Goal: Transaction & Acquisition: Download file/media

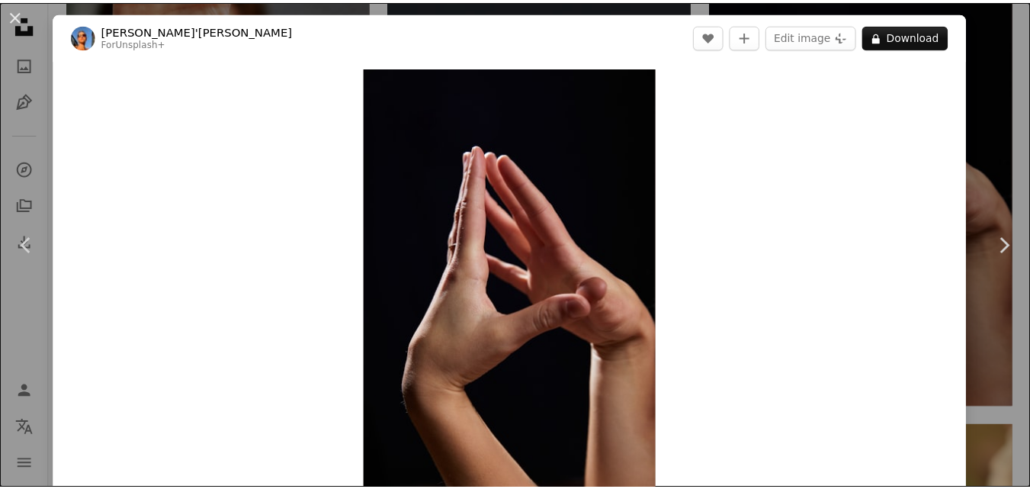
scroll to position [21, 0]
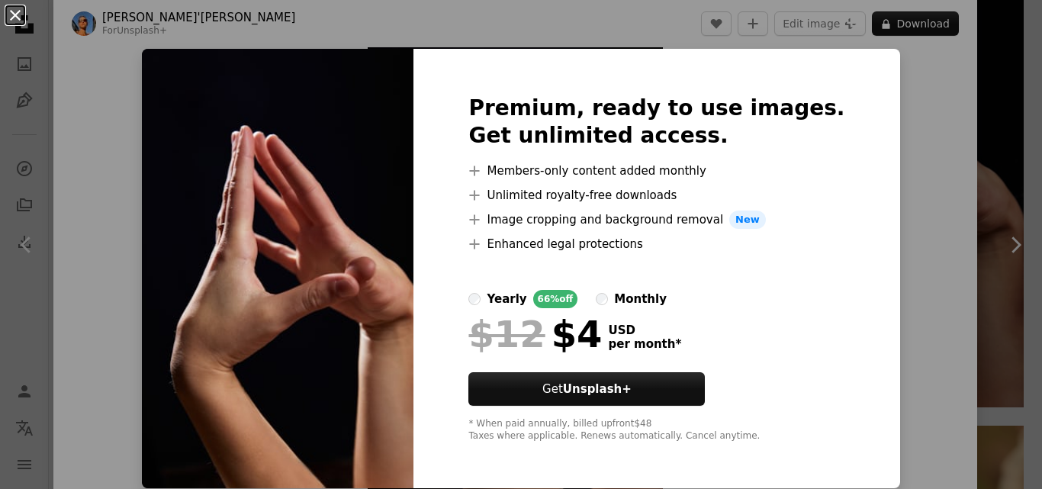
click at [8, 12] on button "An X shape" at bounding box center [15, 15] width 18 height 18
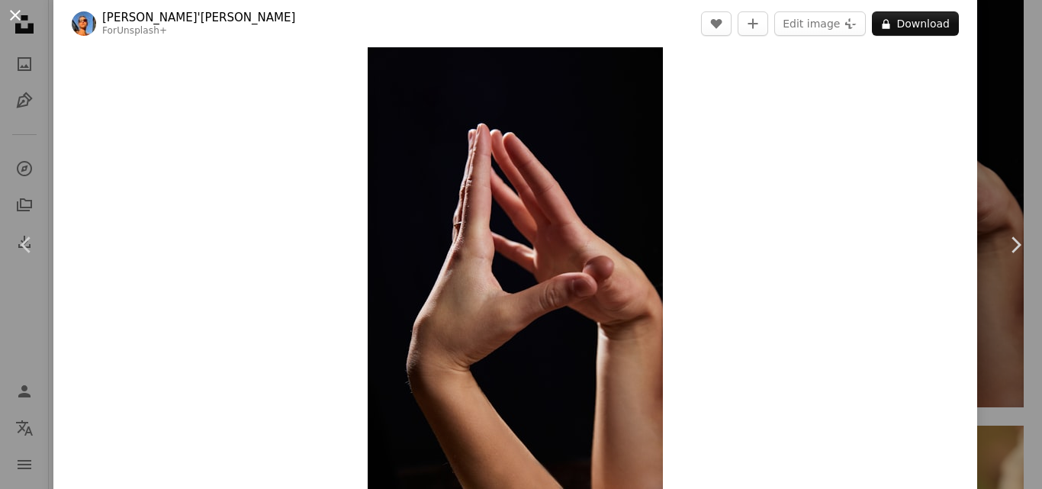
click at [24, 16] on button "An X shape" at bounding box center [15, 15] width 18 height 18
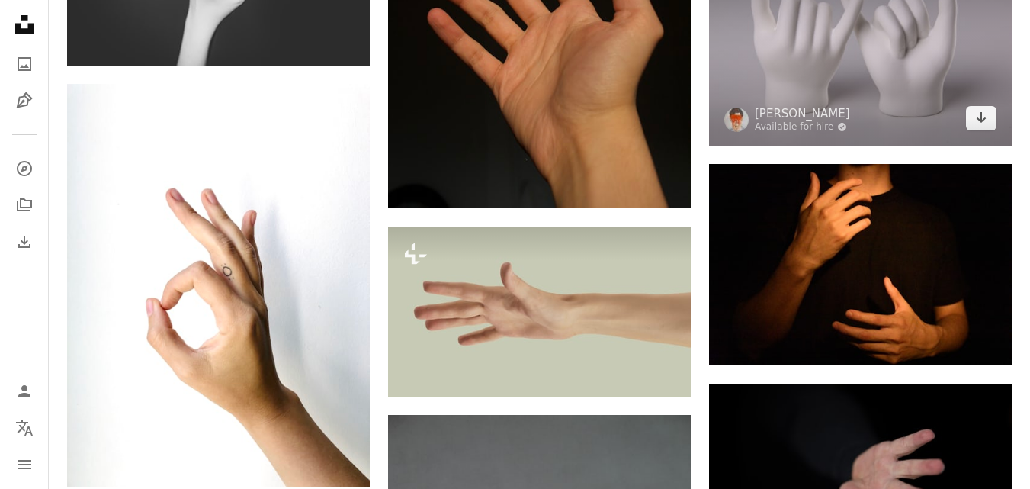
scroll to position [3661, 0]
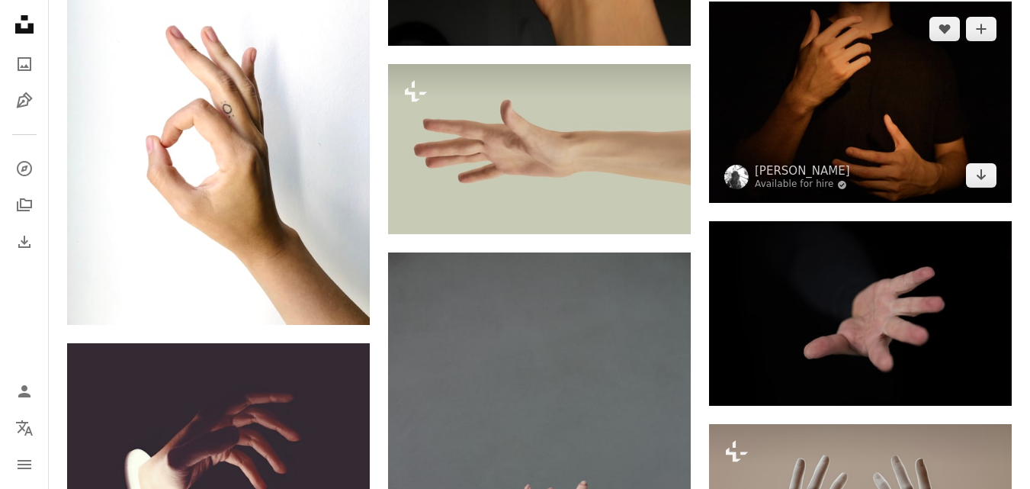
click at [872, 97] on img at bounding box center [860, 102] width 303 height 201
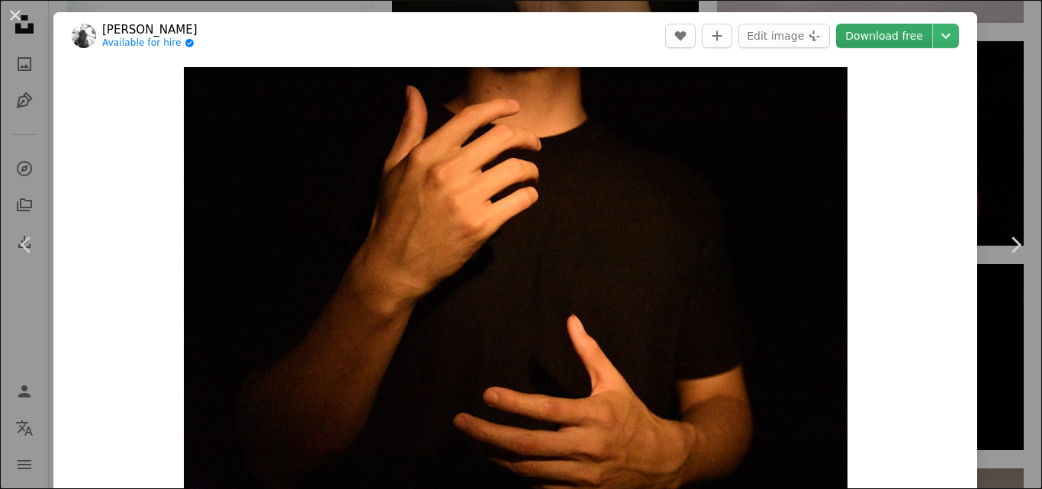
click at [868, 35] on link "Download free" at bounding box center [884, 36] width 96 height 24
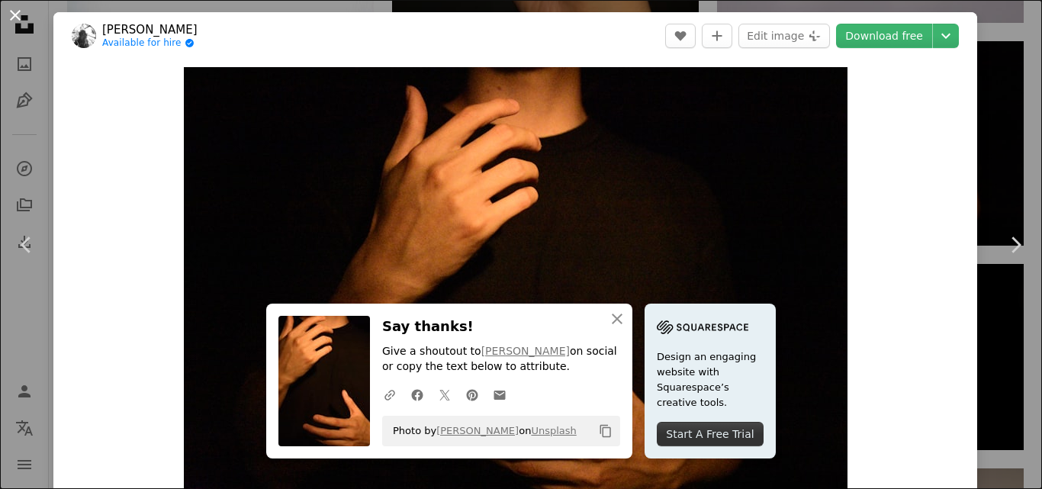
click at [17, 13] on button "An X shape" at bounding box center [15, 15] width 18 height 18
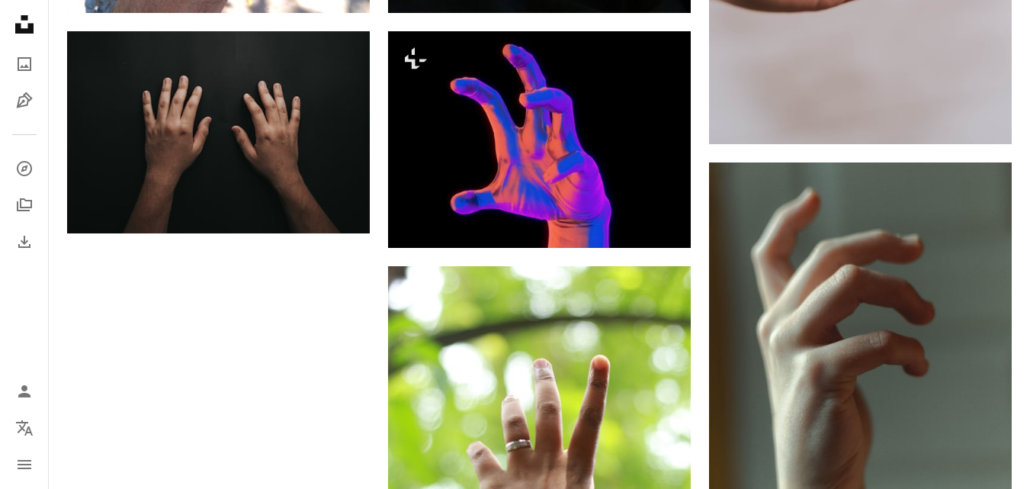
scroll to position [4576, 0]
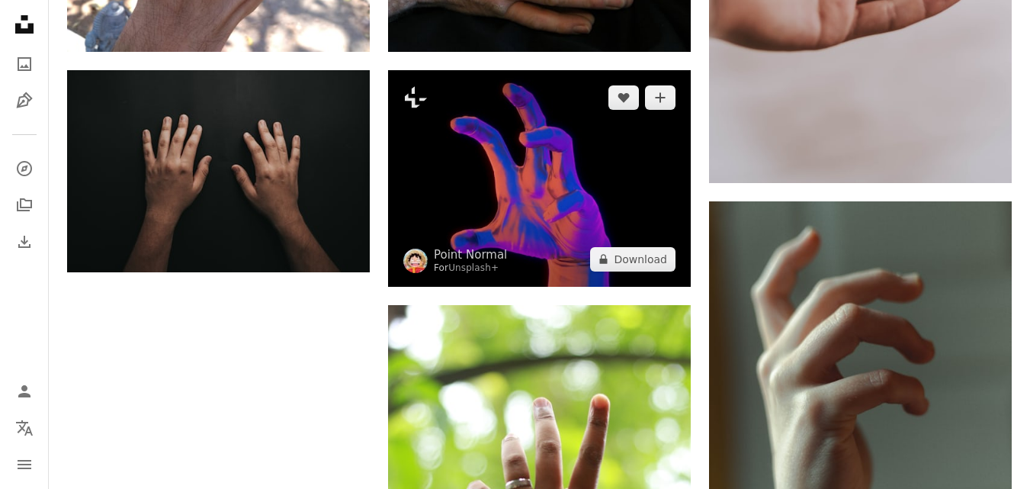
click at [634, 204] on img at bounding box center [539, 178] width 303 height 216
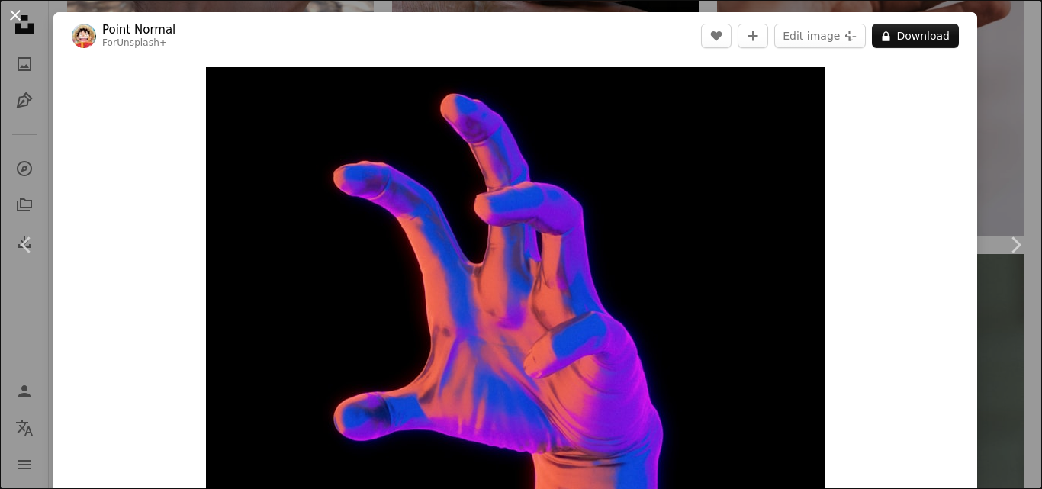
click at [18, 15] on button "An X shape" at bounding box center [15, 15] width 18 height 18
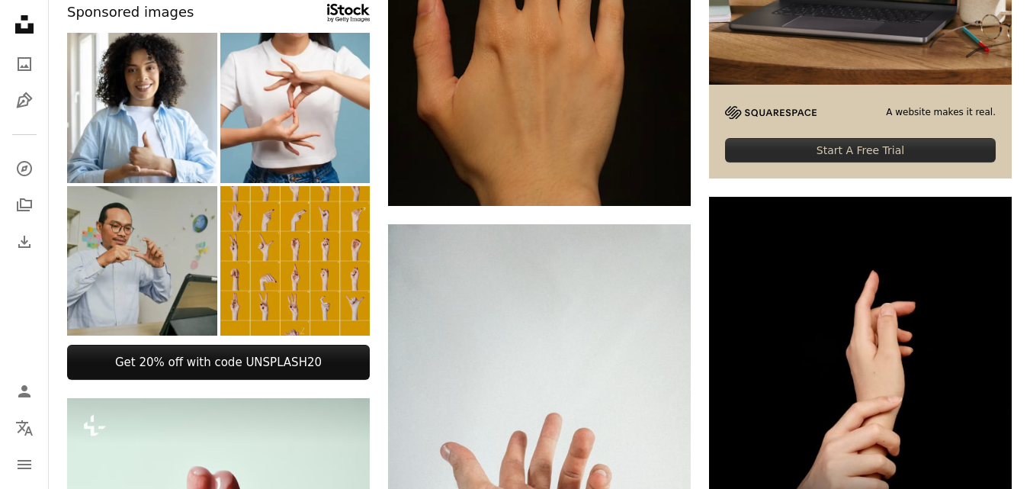
scroll to position [428, 0]
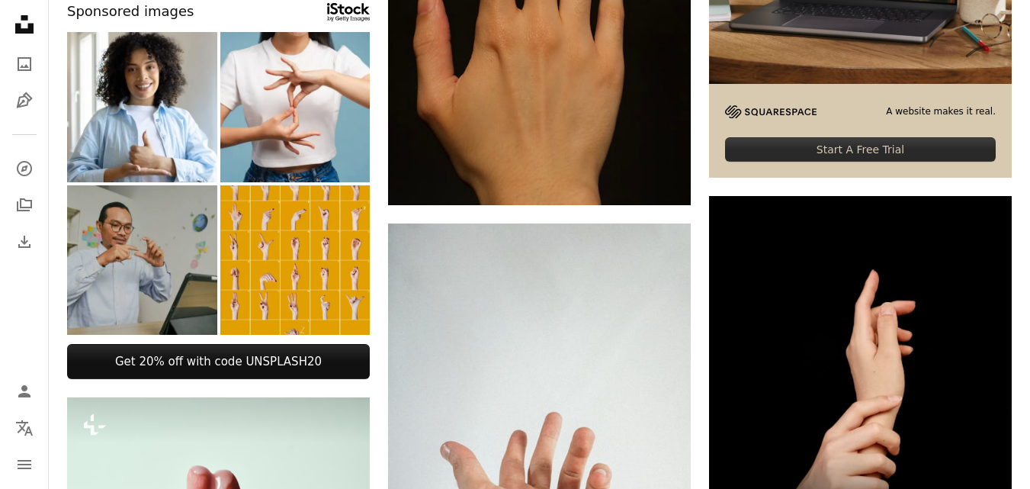
click at [118, 249] on img at bounding box center [142, 260] width 150 height 150
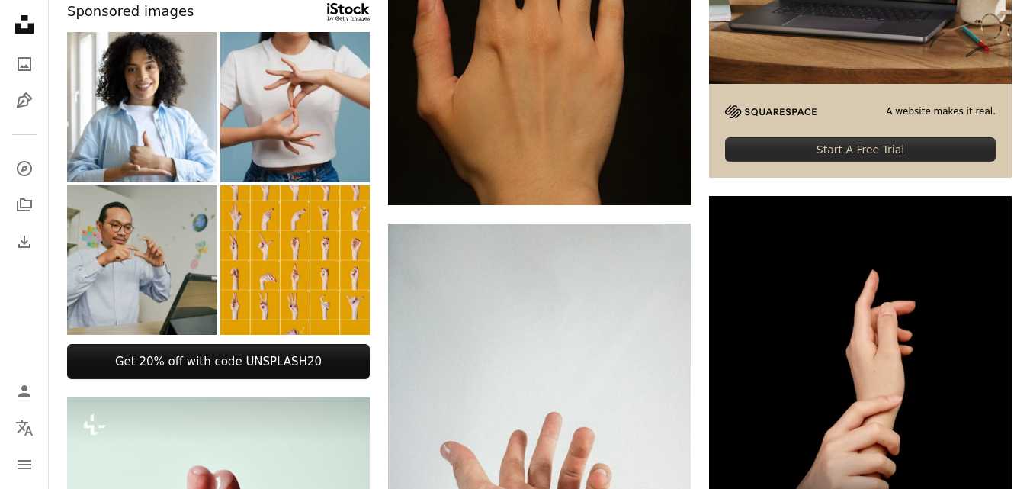
click at [307, 121] on img at bounding box center [295, 107] width 150 height 150
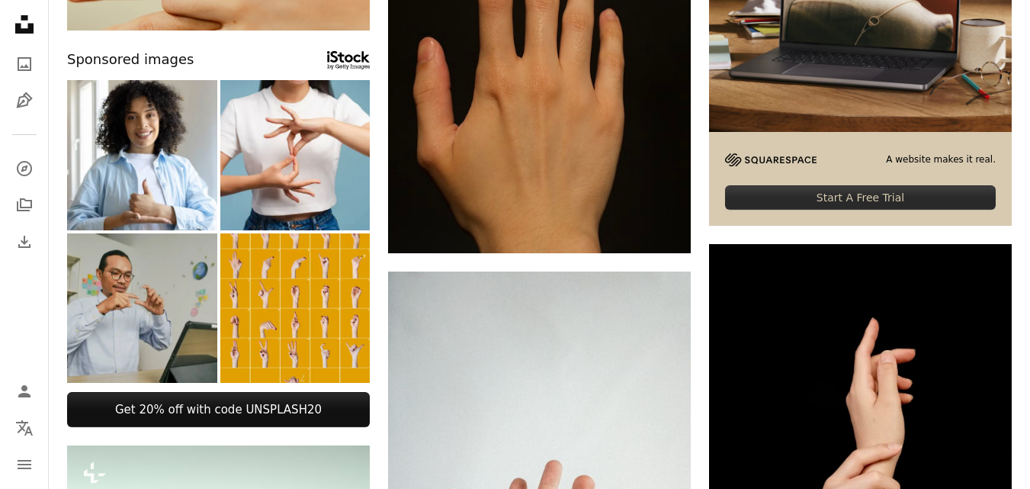
scroll to position [0, 0]
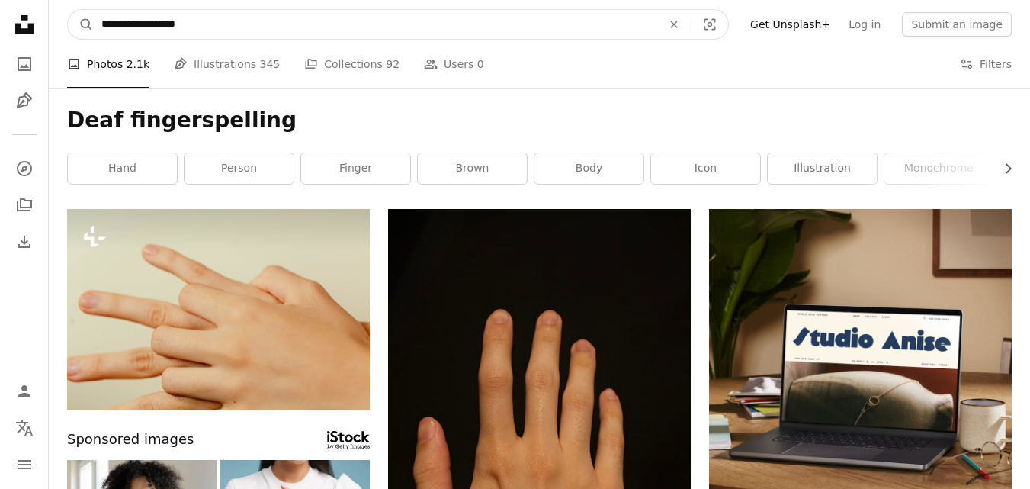
drag, startPoint x: 124, startPoint y: 27, endPoint x: 69, endPoint y: 7, distance: 59.1
click at [68, 14] on form "**********" at bounding box center [398, 24] width 662 height 31
type input "**********"
click at [68, 10] on button "A magnifying glass" at bounding box center [81, 24] width 26 height 29
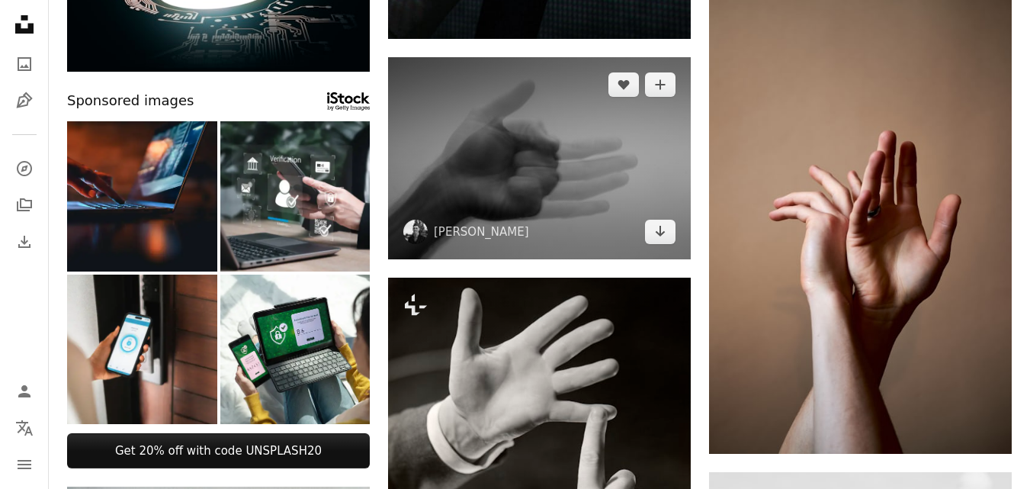
scroll to position [534, 0]
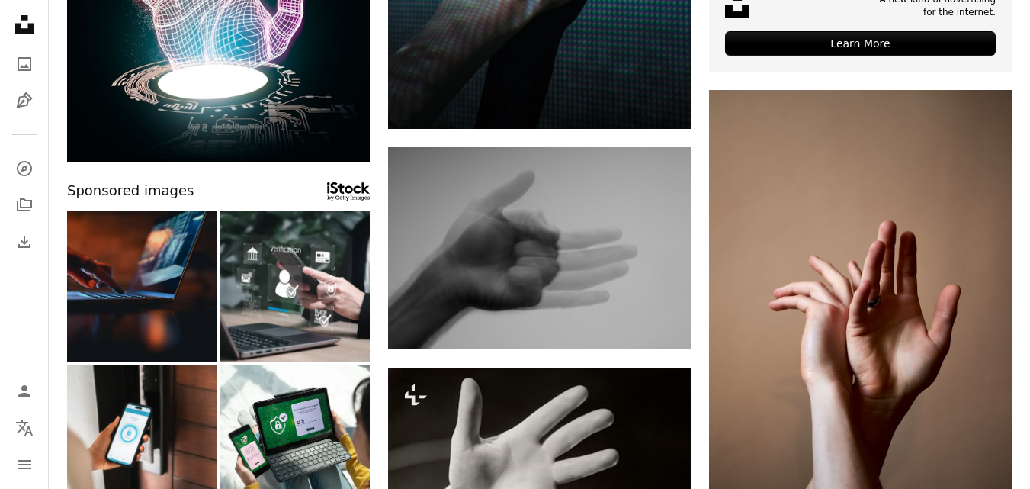
click at [114, 264] on img at bounding box center [142, 286] width 150 height 150
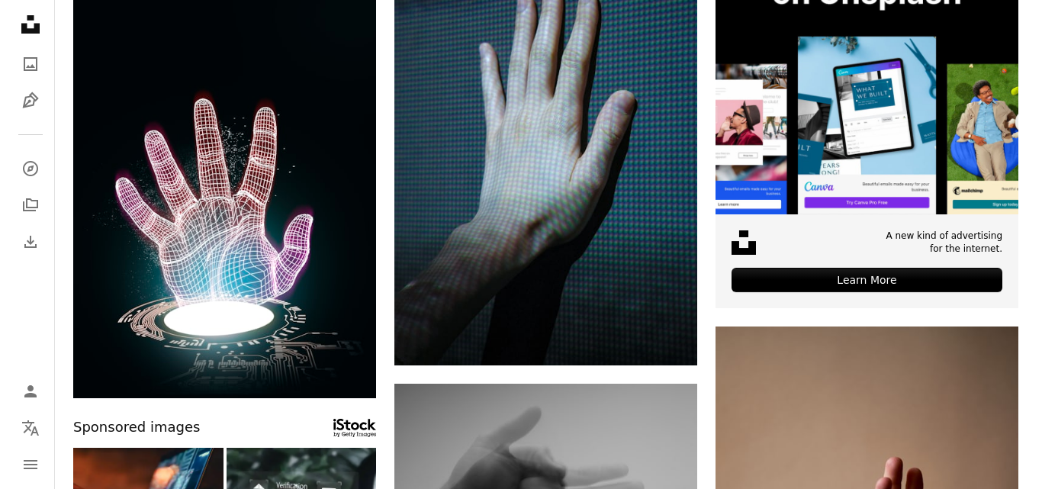
scroll to position [305, 0]
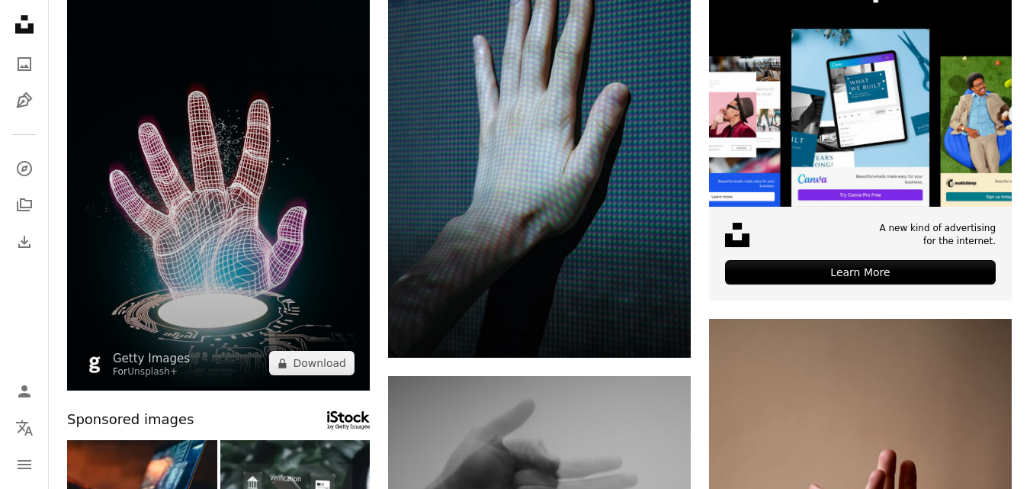
click at [269, 175] on img at bounding box center [218, 147] width 303 height 487
